Goal: Obtain resource: Download file/media

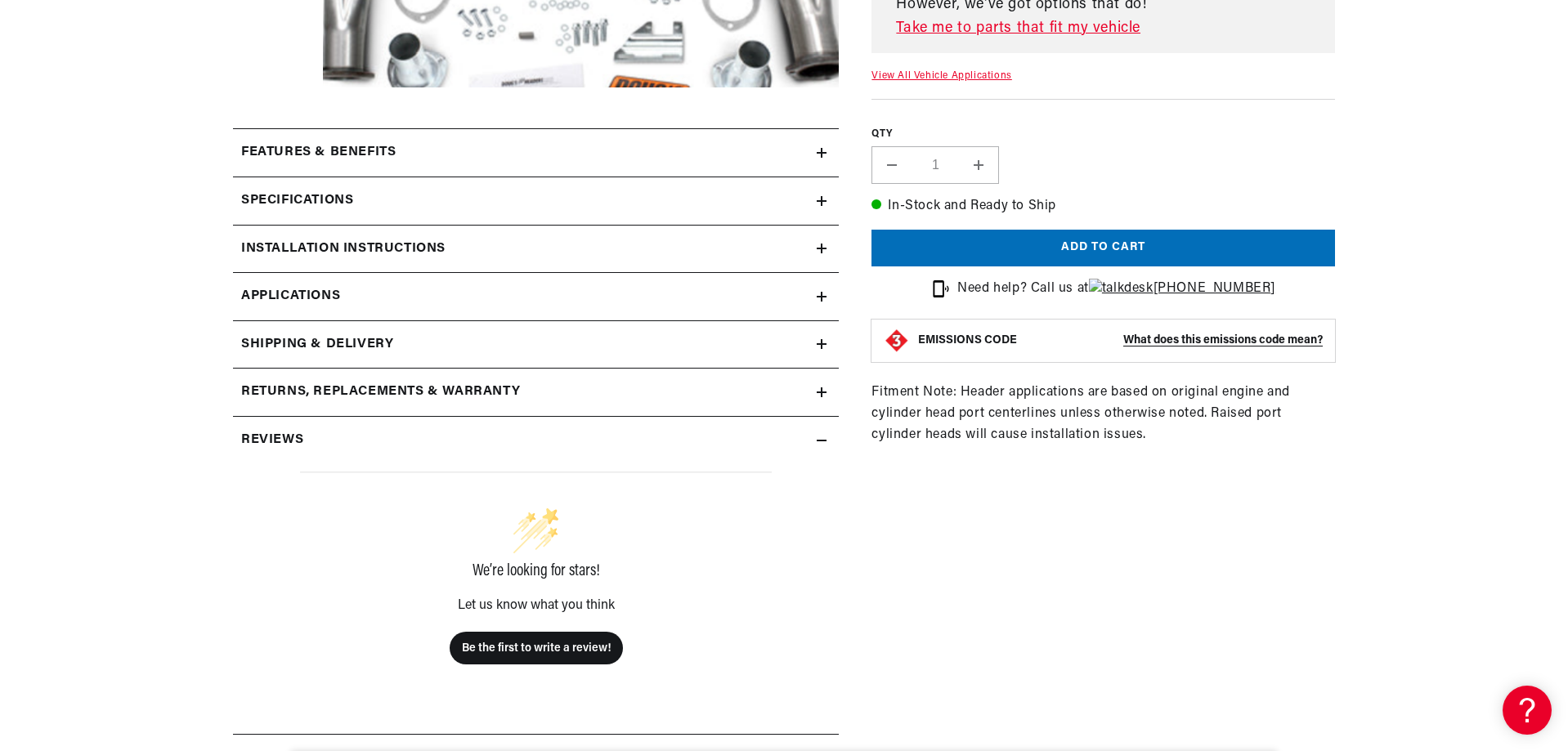
click at [431, 161] on div "Features & Benefits" at bounding box center [525, 153] width 584 height 22
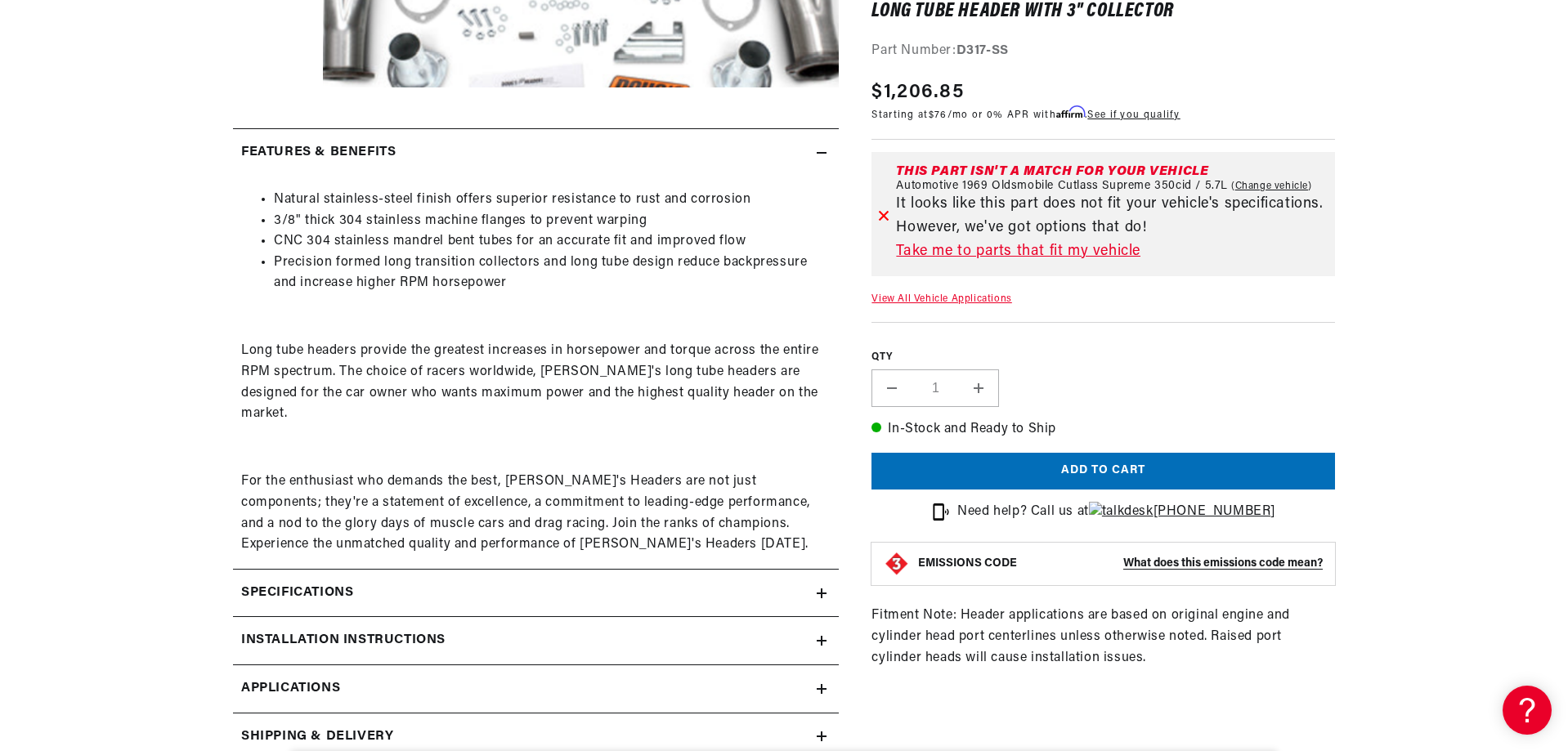
click at [432, 155] on div "Features & Benefits" at bounding box center [525, 153] width 584 height 22
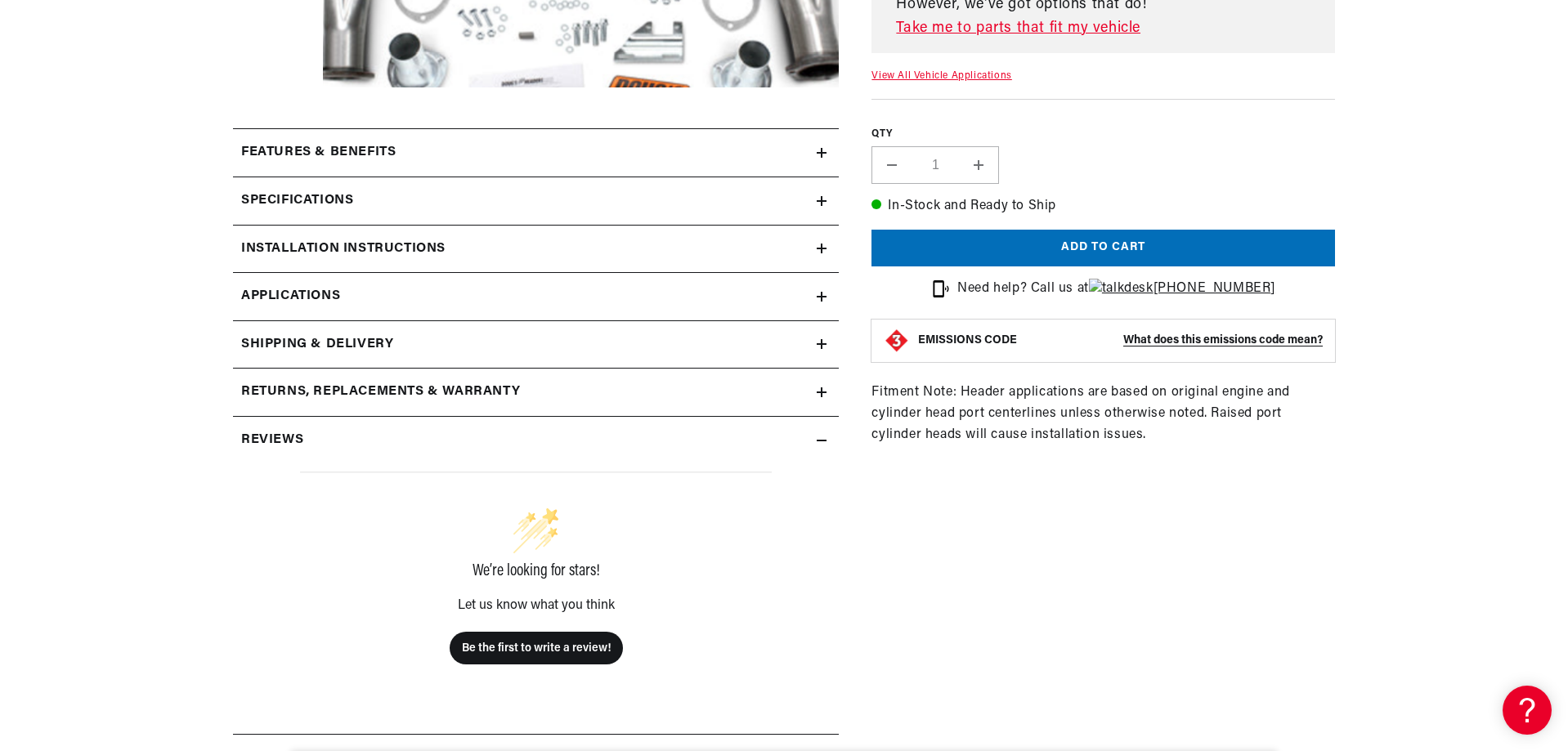
click at [412, 208] on div "Specifications" at bounding box center [525, 201] width 584 height 22
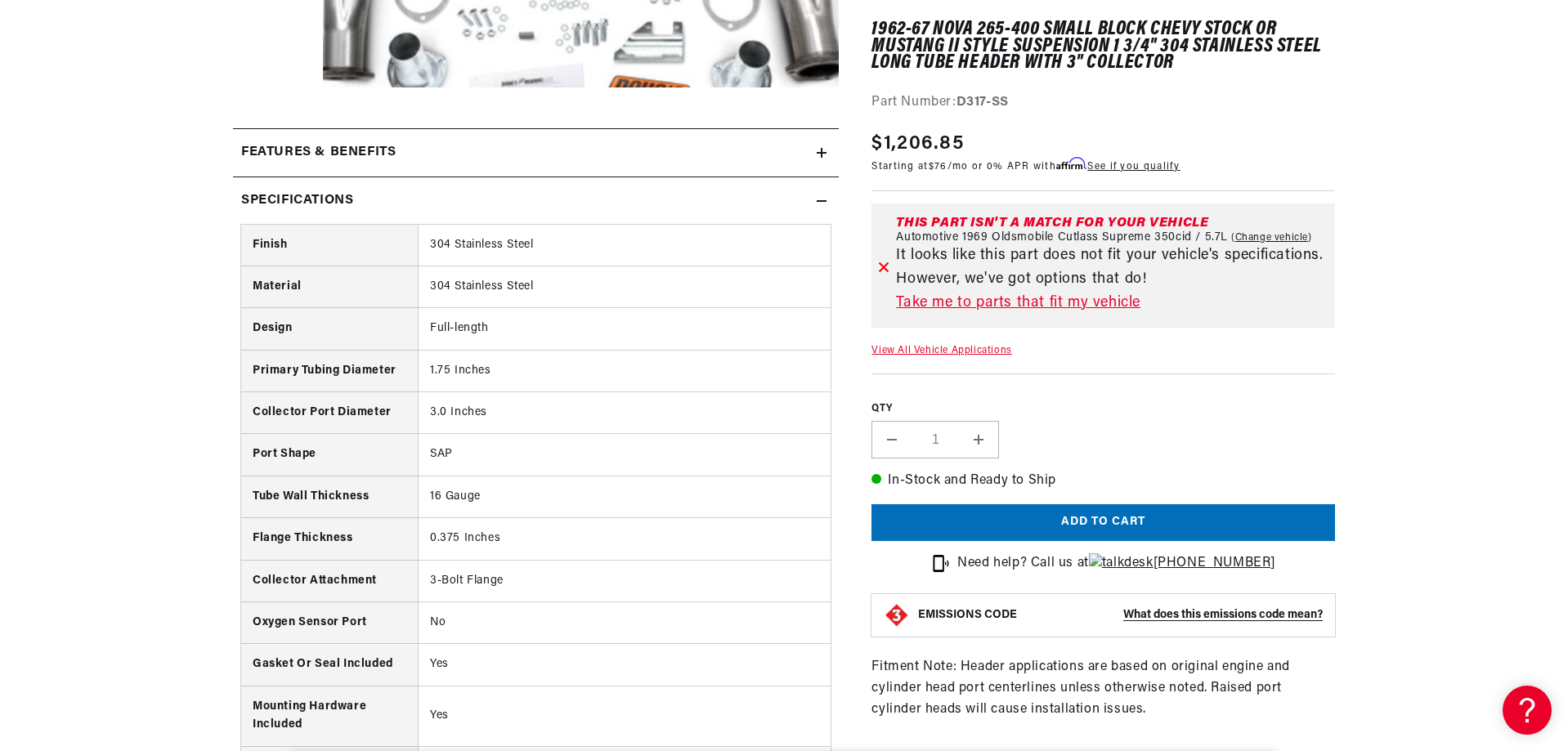
click at [418, 199] on div "Specifications" at bounding box center [525, 201] width 584 height 22
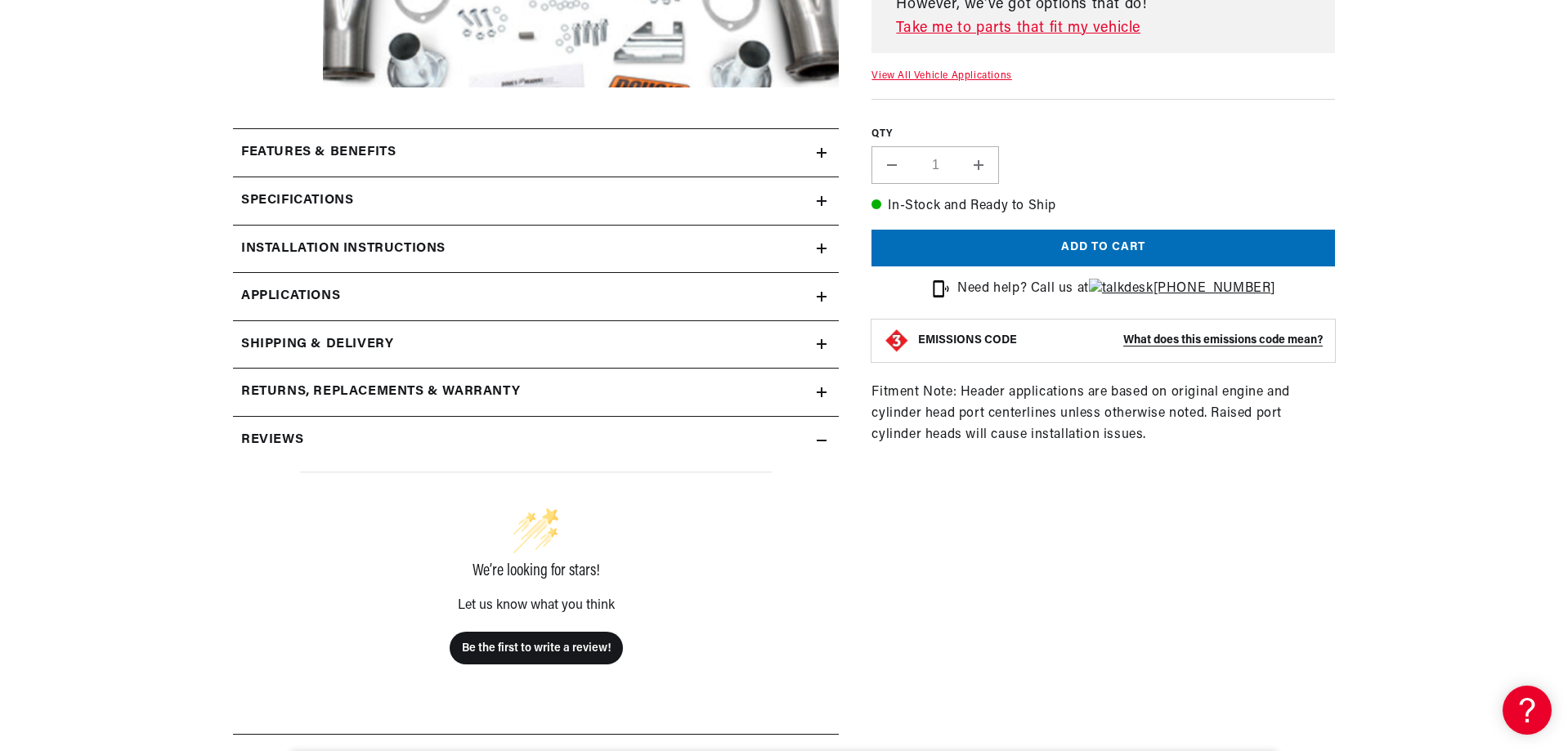
click at [420, 246] on h2 "Installation instructions" at bounding box center [343, 249] width 205 height 22
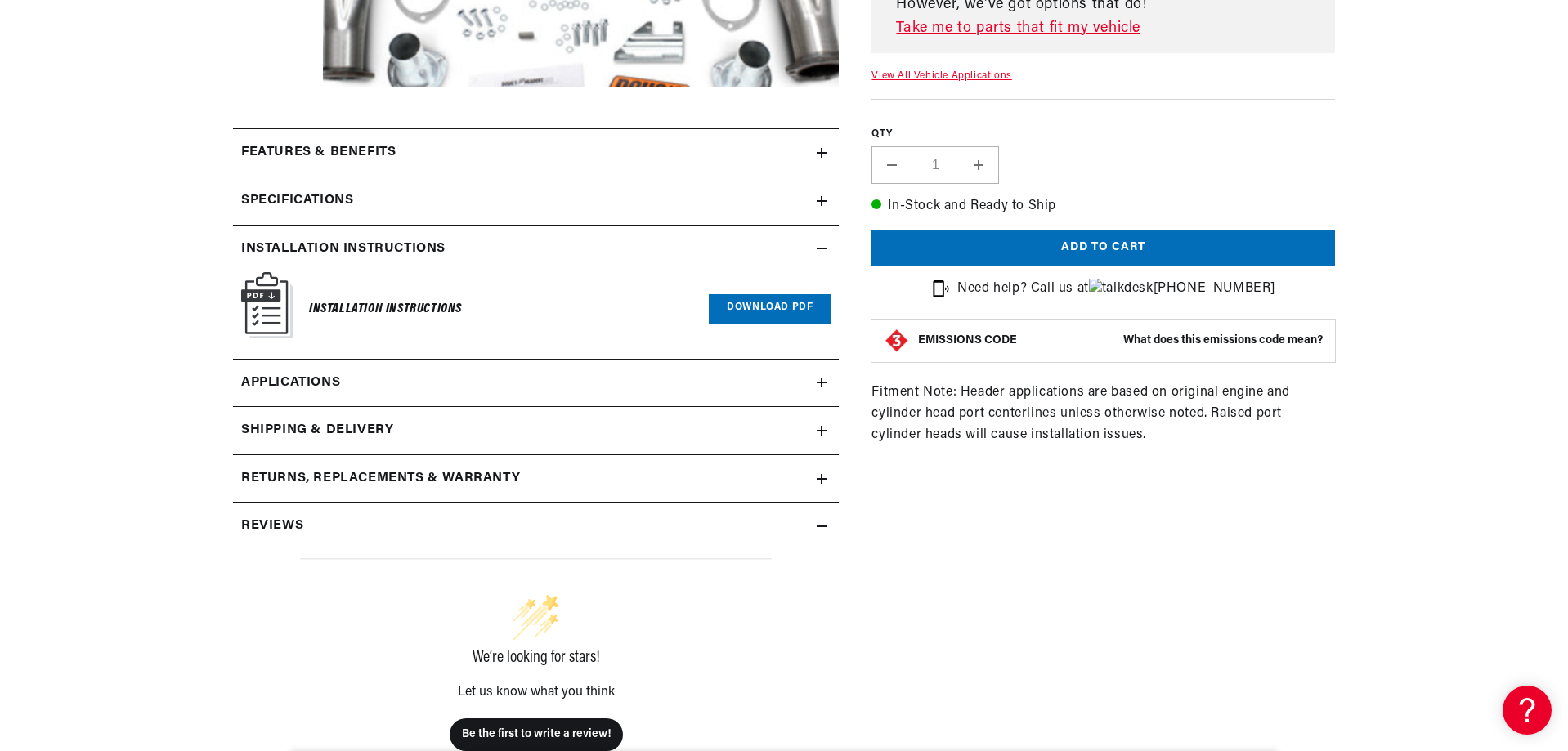
click at [439, 247] on h2 "Installation instructions" at bounding box center [343, 249] width 205 height 22
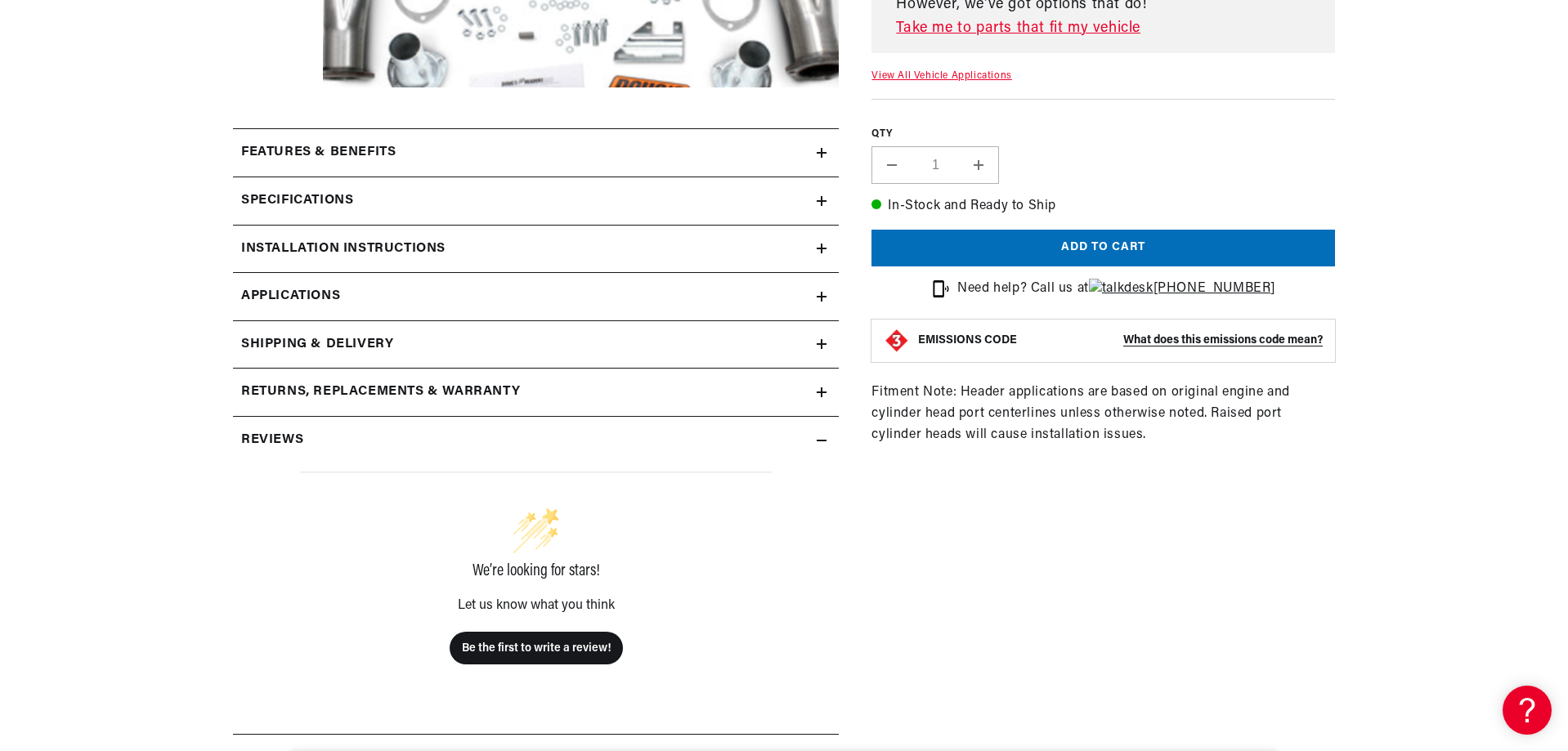
click at [460, 245] on div "Installation instructions" at bounding box center [525, 249] width 584 height 22
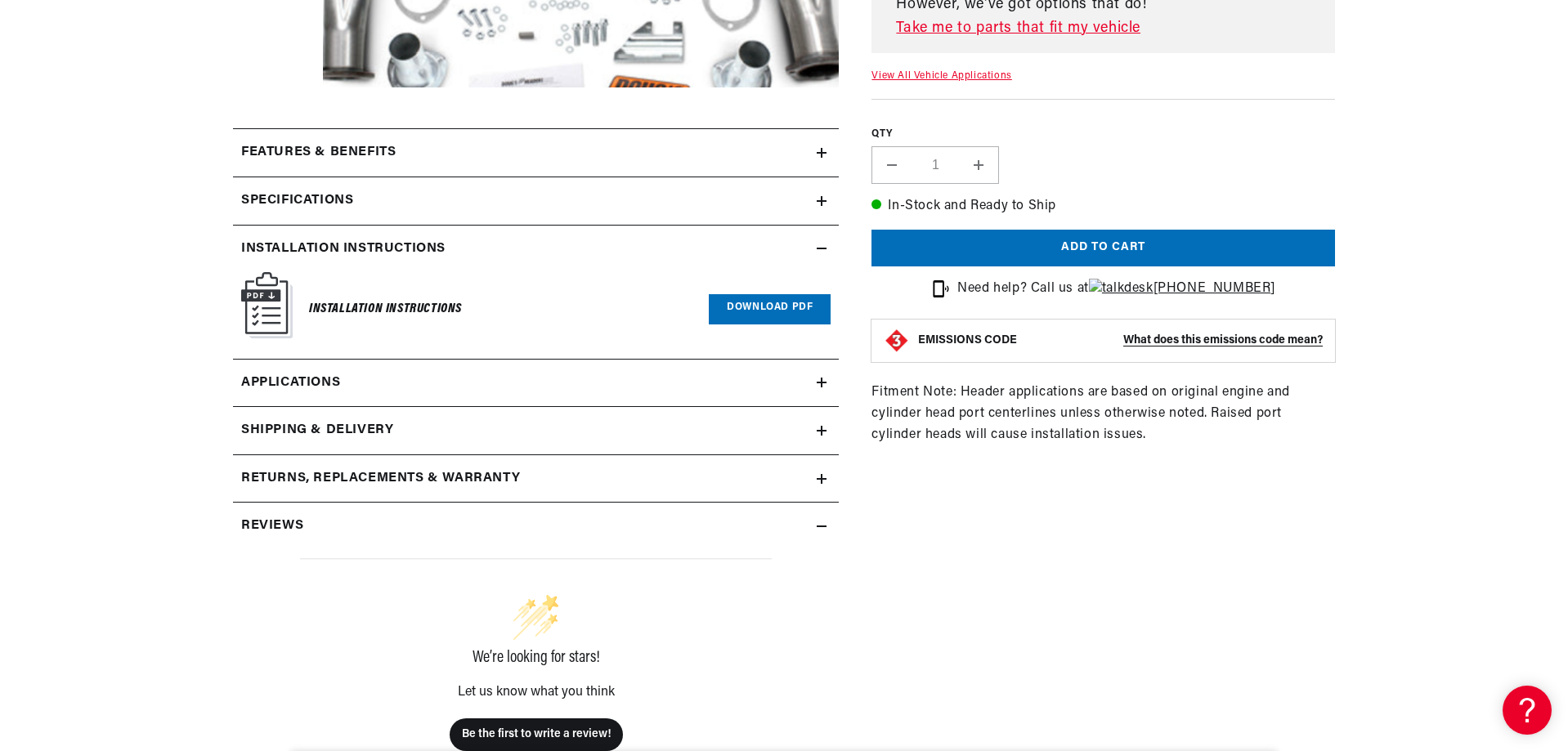
scroll to position [0, 496]
click at [739, 306] on link "Download PDF" at bounding box center [769, 309] width 122 height 30
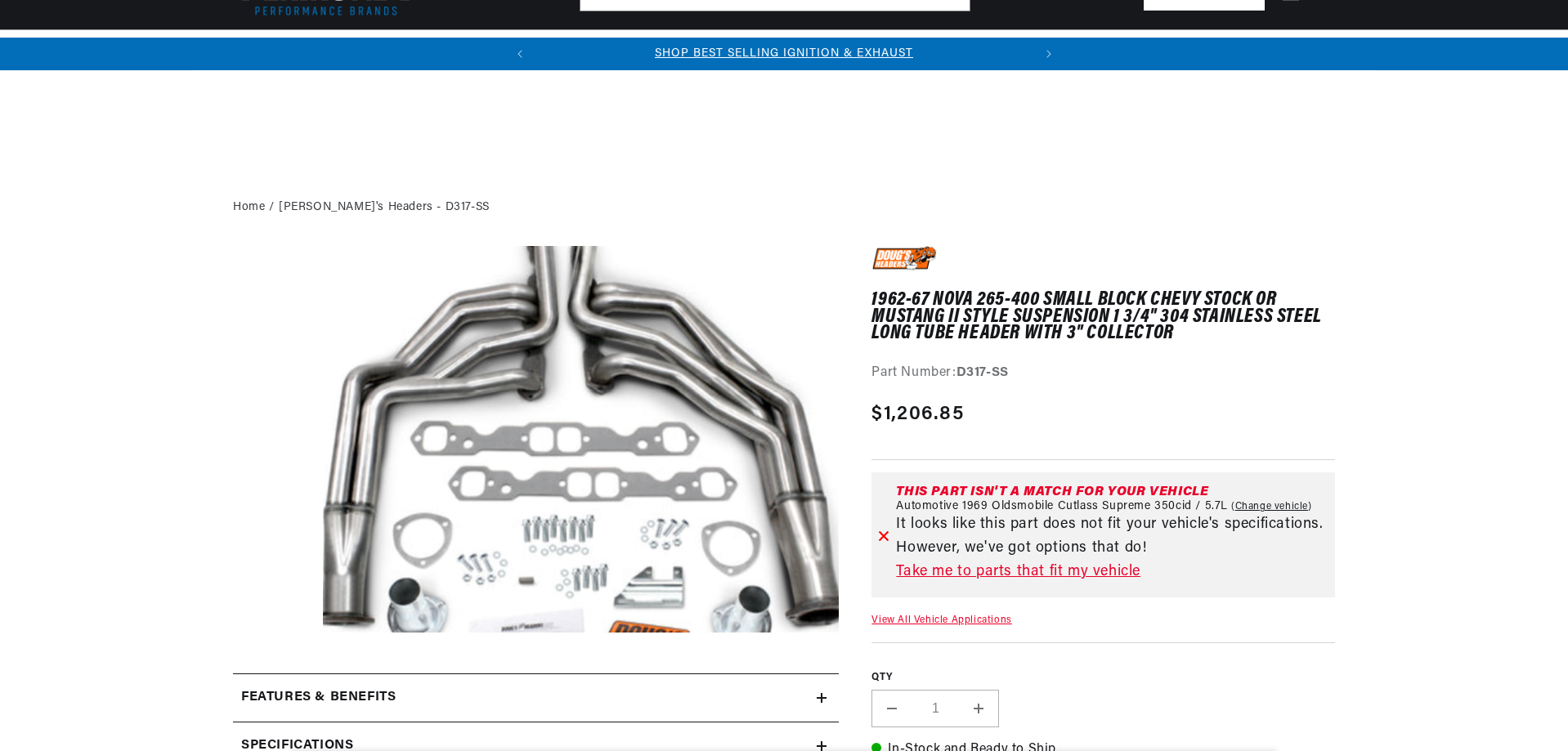
scroll to position [545, 0]
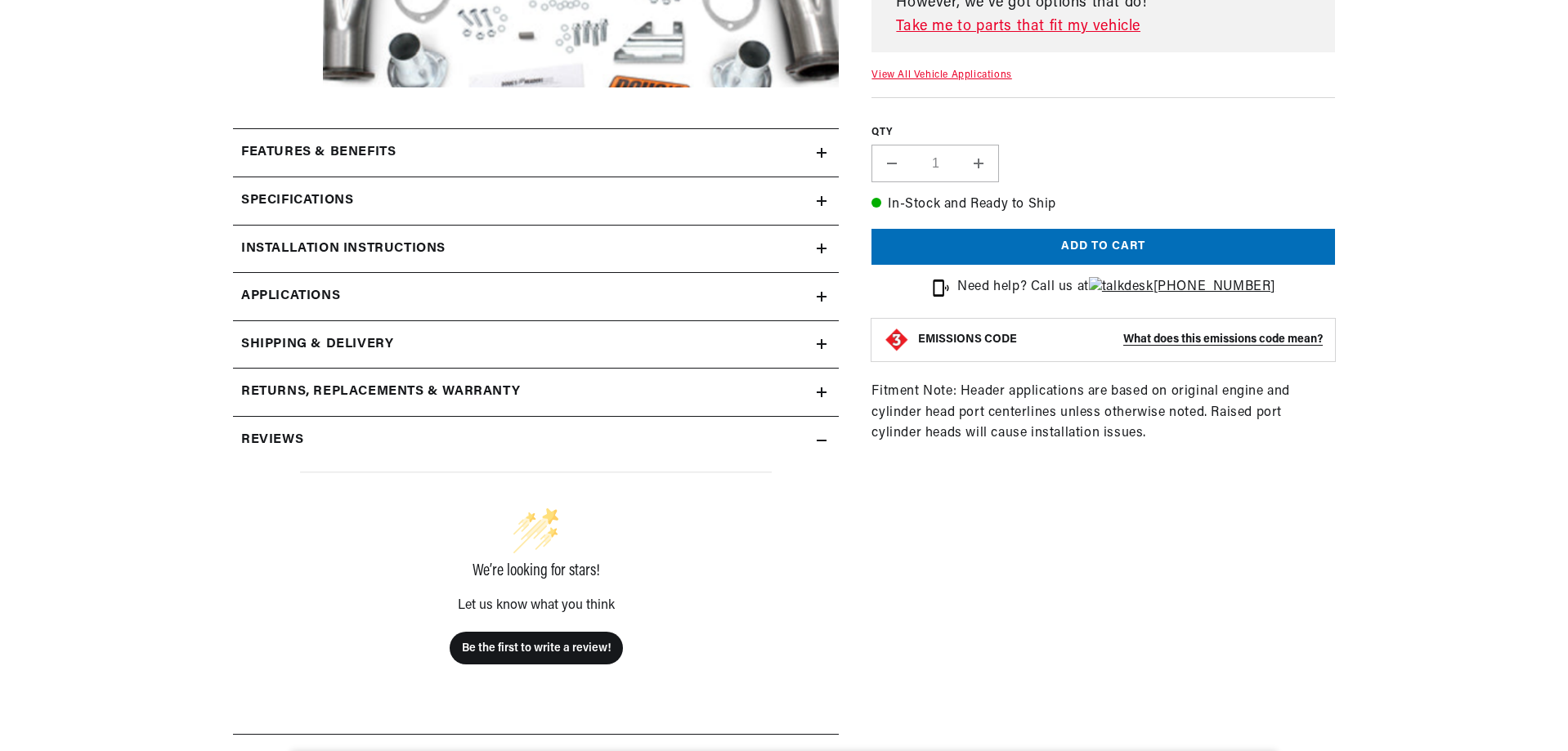
click at [408, 168] on summary "Features & Benefits" at bounding box center [536, 153] width 606 height 47
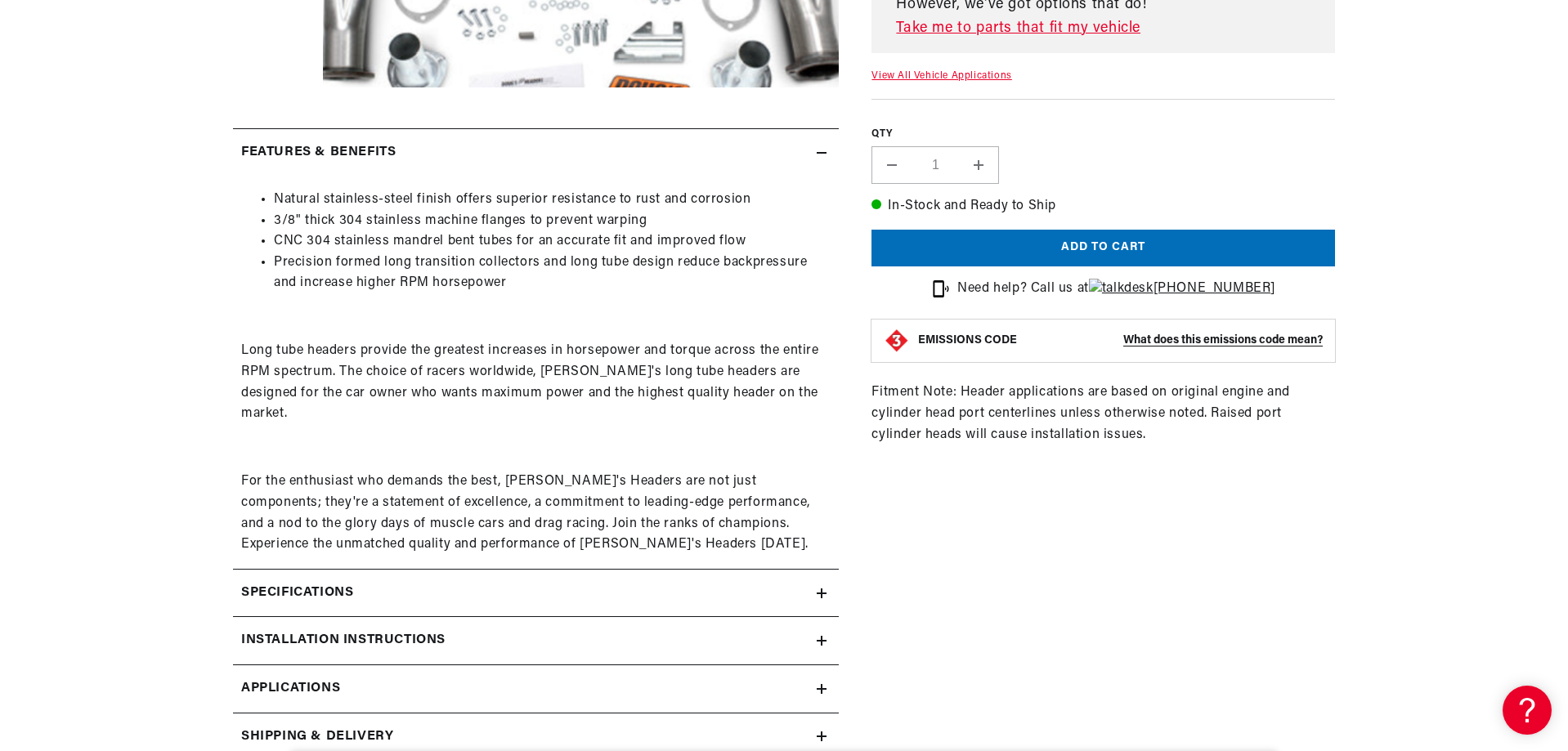
scroll to position [0, 0]
click at [413, 165] on summary "Features & Benefits" at bounding box center [536, 153] width 606 height 47
